Goal: Information Seeking & Learning: Learn about a topic

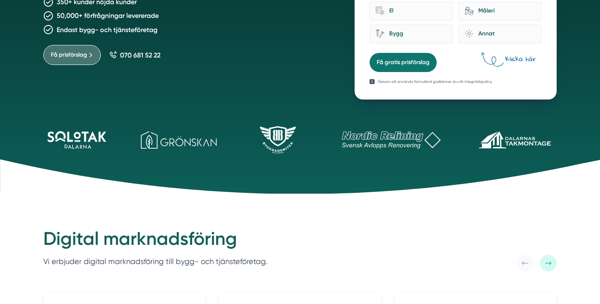
scroll to position [257, 0]
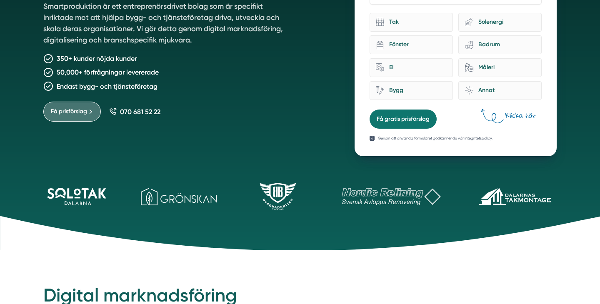
scroll to position [21, 0]
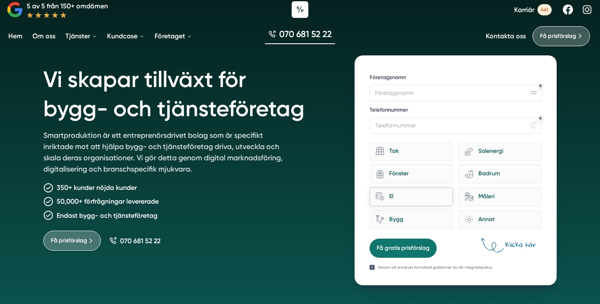
click at [406, 194] on div "El" at bounding box center [415, 196] width 62 height 11
click at [0, 0] on input "home-improvement-13 El" at bounding box center [0, 0] width 0 height 0
click at [484, 199] on div "Måleri" at bounding box center [504, 196] width 62 height 11
click at [0, 0] on input "Måleri" at bounding box center [0, 0] width 0 height 0
click at [431, 154] on div "Tak" at bounding box center [415, 151] width 62 height 11
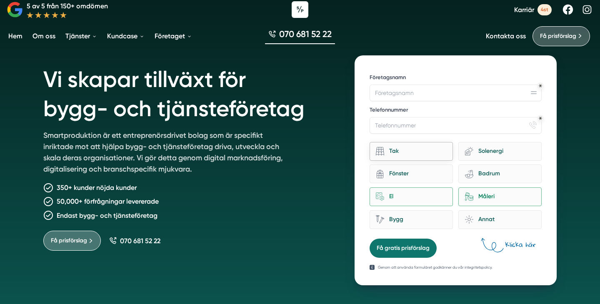
click at [0, 0] on input "Tak" at bounding box center [0, 0] width 0 height 0
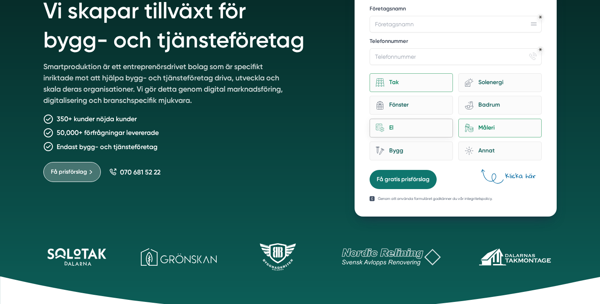
scroll to position [144, 0]
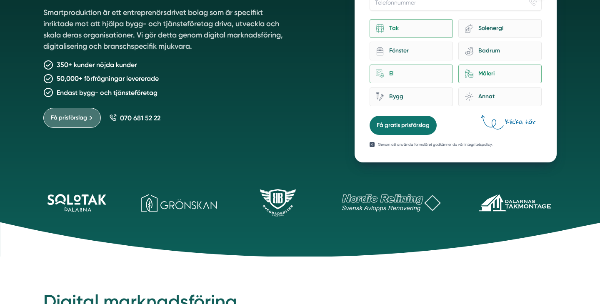
click at [436, 144] on p "Genom att använda formuläret godkänner du vår integritetspolicy." at bounding box center [435, 145] width 115 height 6
click at [429, 145] on p "Genom att använda formuläret godkänner du vår integritetspolicy." at bounding box center [435, 145] width 115 height 6
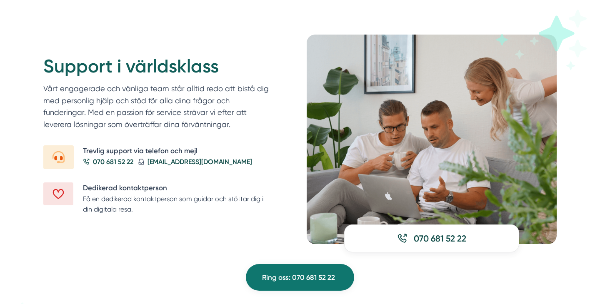
scroll to position [1024, 0]
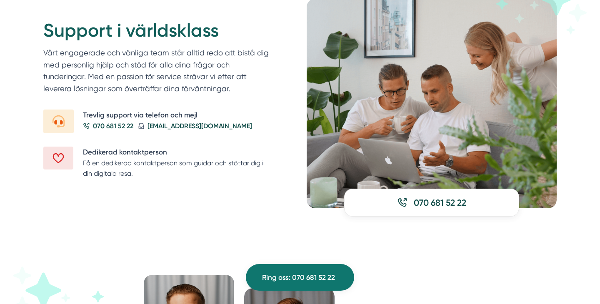
drag, startPoint x: 209, startPoint y: 90, endPoint x: 222, endPoint y: 42, distance: 49.6
click at [222, 42] on div "Support i världsklass Vårt engagerade och vänliga team står alltid redo att bis…" at bounding box center [158, 64] width 230 height 91
click at [222, 42] on h2 "Support i världsklass" at bounding box center [158, 33] width 230 height 28
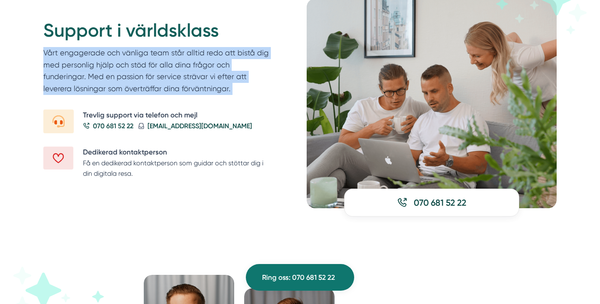
drag, startPoint x: 222, startPoint y: 42, endPoint x: 215, endPoint y: 90, distance: 48.0
click at [215, 90] on div "Support i världsklass Vårt engagerade och vänliga team står alltid redo att bis…" at bounding box center [158, 64] width 230 height 91
click at [215, 90] on p "Vårt engagerade och vänliga team står alltid redo att bistå dig med personlig h…" at bounding box center [158, 73] width 230 height 52
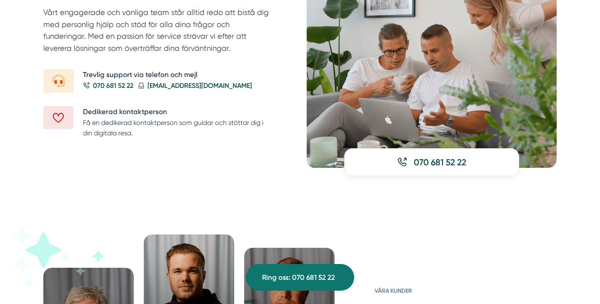
scroll to position [1099, 0]
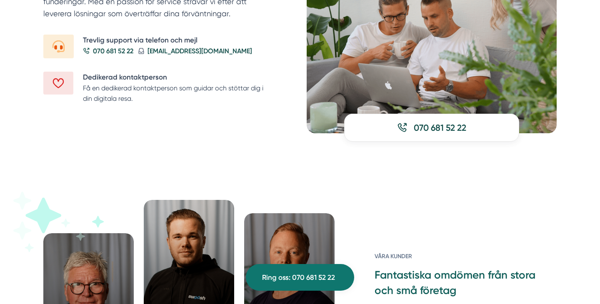
drag, startPoint x: 212, startPoint y: 102, endPoint x: 222, endPoint y: 75, distance: 29.3
click at [222, 75] on div "Dedikerad kontaktperson Få en dedikerad kontaktperson som guidar och stöttar di…" at bounding box center [178, 90] width 190 height 37
click at [222, 75] on h5 "Dedikerad kontaktperson" at bounding box center [178, 77] width 190 height 11
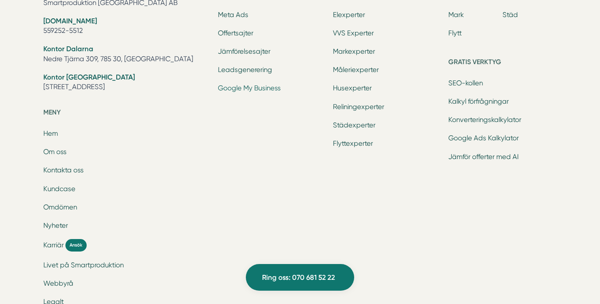
scroll to position [2661, 0]
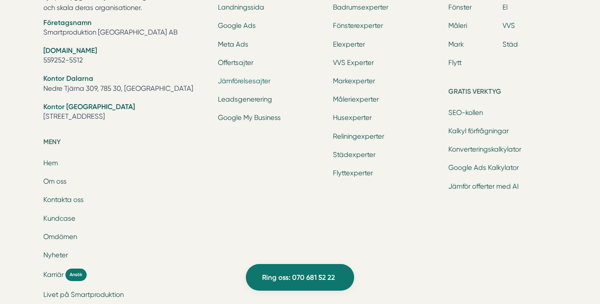
click at [258, 85] on link "Jämförelsesajter" at bounding box center [244, 81] width 52 height 8
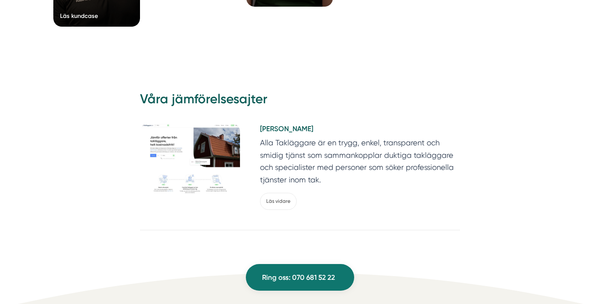
scroll to position [1584, 0]
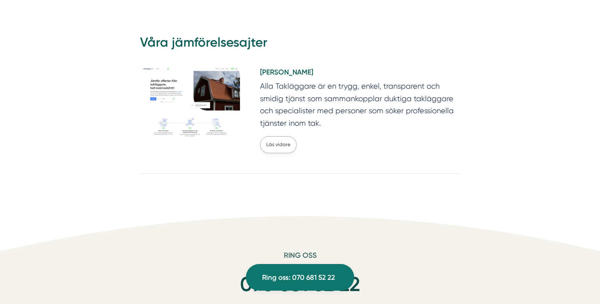
click at [272, 146] on link "Läs vidare" at bounding box center [278, 144] width 37 height 17
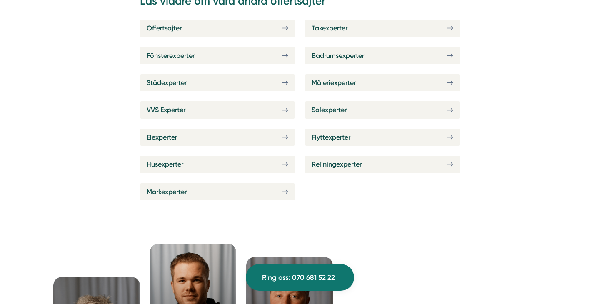
scroll to position [277, 0]
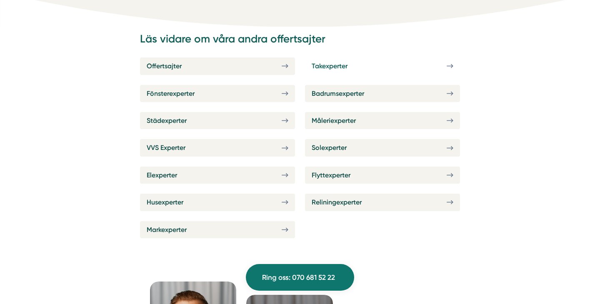
click at [342, 67] on span "Takexperter" at bounding box center [330, 66] width 36 height 10
